Goal: Information Seeking & Learning: Learn about a topic

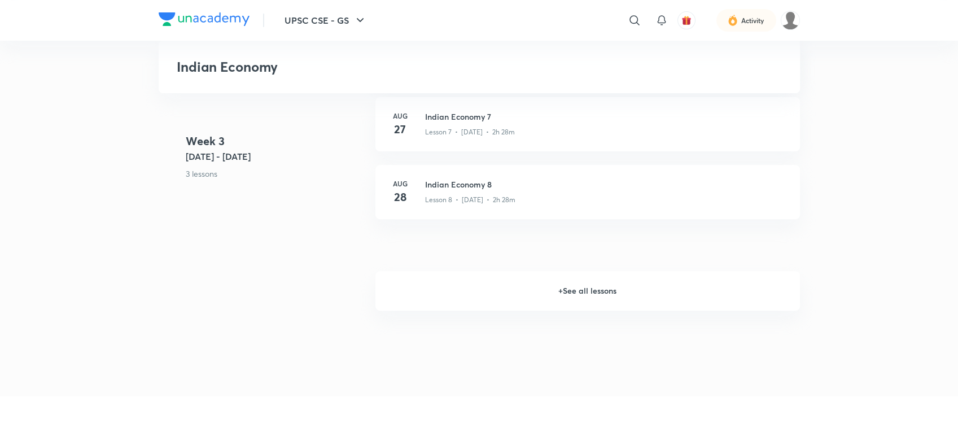
scroll to position [944, 0]
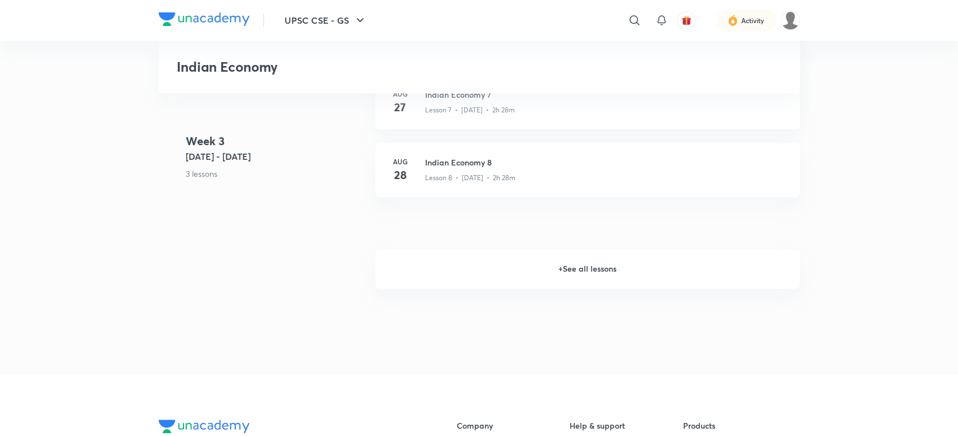
click at [556, 267] on h6 "+ See all lessons" at bounding box center [587, 269] width 425 height 40
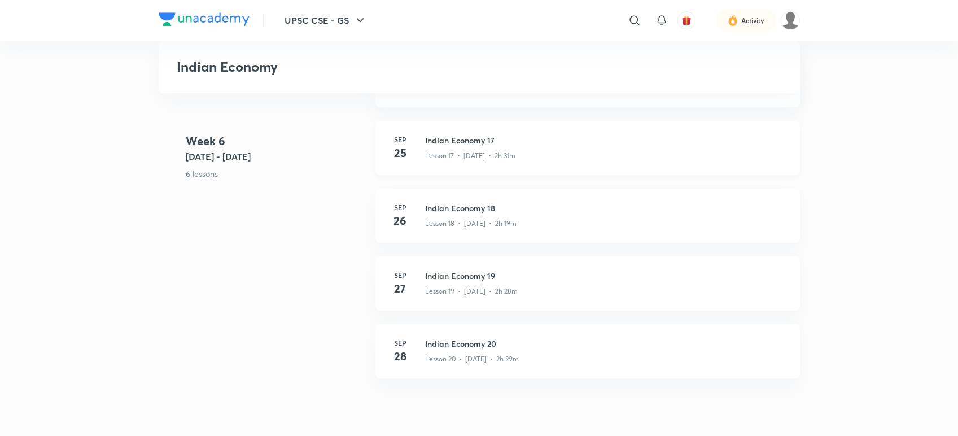
scroll to position [1759, 0]
click at [519, 285] on div "Lesson 19 • [DATE] • 2h 28m" at bounding box center [605, 288] width 361 height 15
